Goal: Navigation & Orientation: Find specific page/section

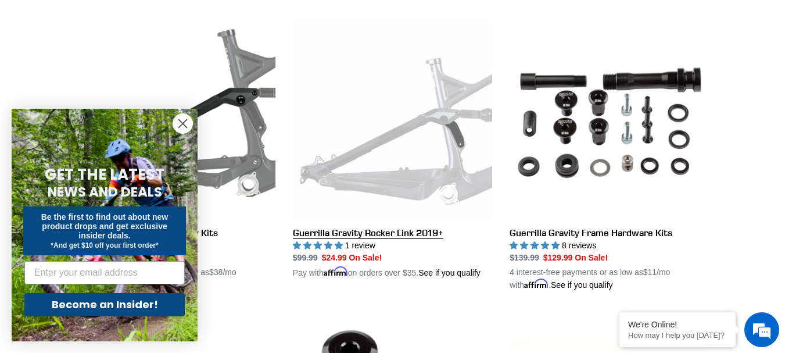
scroll to position [628, 0]
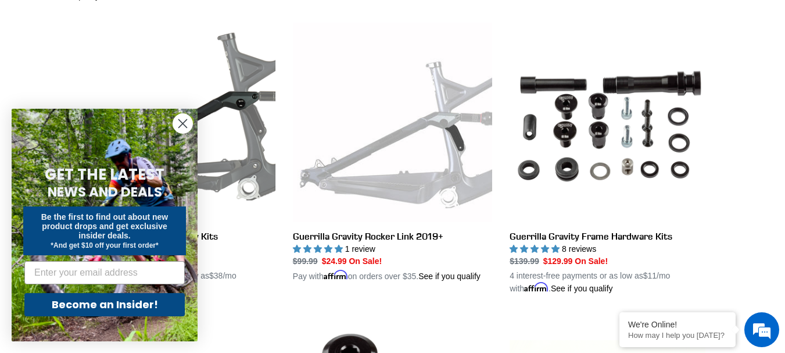
click at [187, 120] on icon "Close dialog" at bounding box center [183, 124] width 8 height 8
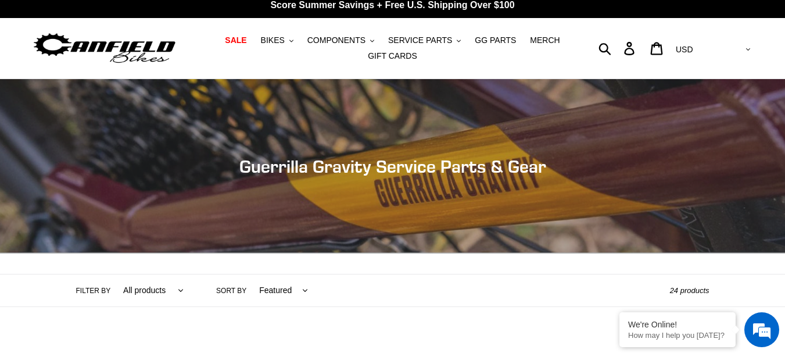
scroll to position [0, 0]
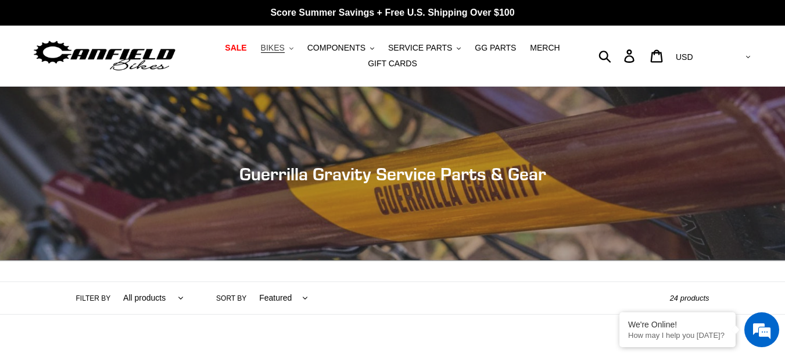
click at [282, 48] on span "BIKES" at bounding box center [273, 48] width 24 height 10
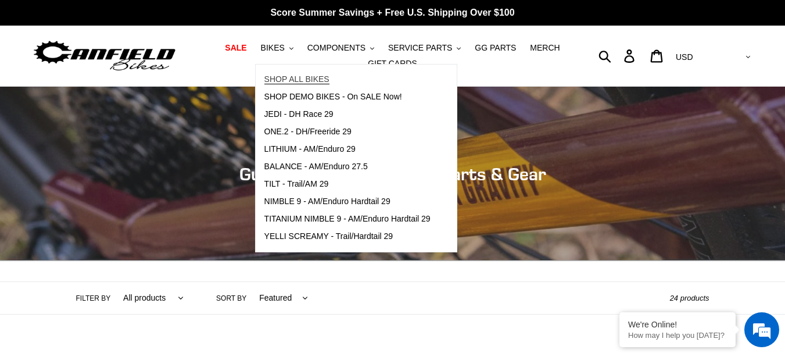
click at [303, 81] on span "SHOP ALL BIKES" at bounding box center [296, 79] width 65 height 10
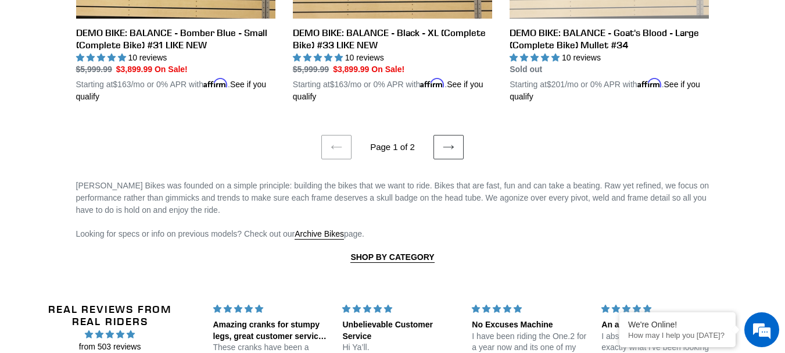
scroll to position [2574, 0]
click at [443, 141] on icon at bounding box center [449, 147] width 12 height 12
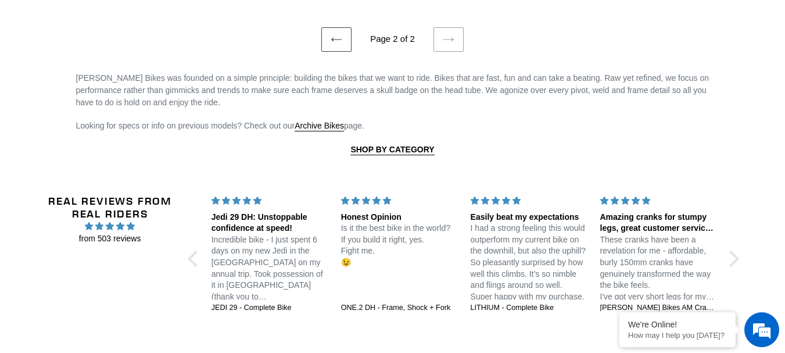
click at [444, 127] on p "Looking for specs or info on previous models? Check out our Archive Bikes page." at bounding box center [392, 126] width 633 height 12
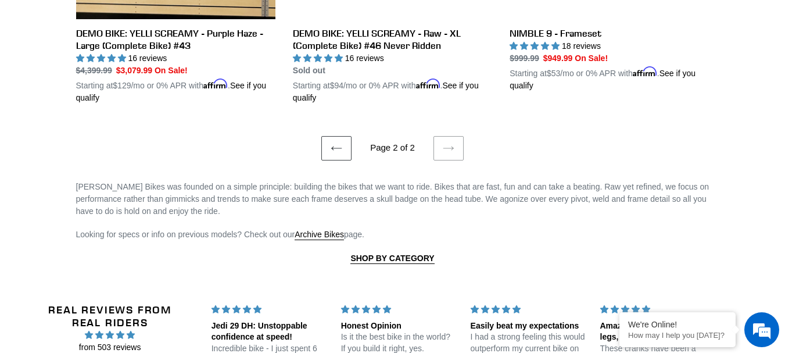
scroll to position [1436, 0]
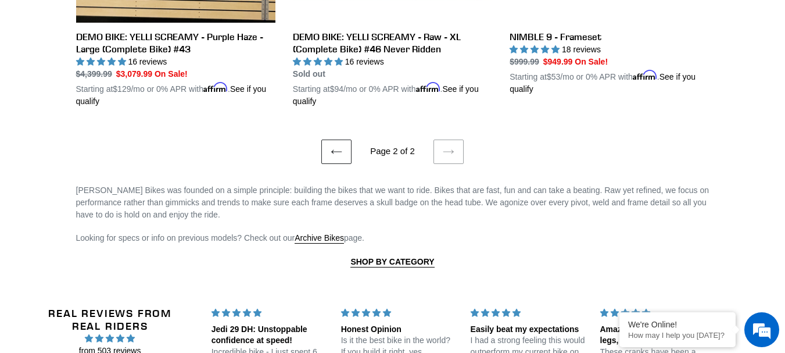
click at [351, 149] on link "Previous page" at bounding box center [336, 151] width 30 height 24
